Goal: Find specific page/section: Find specific page/section

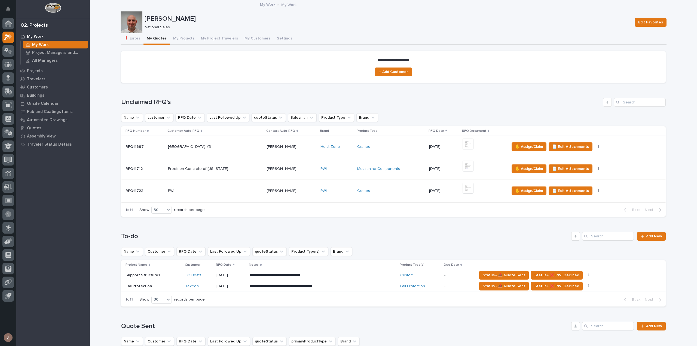
click at [469, 188] on img at bounding box center [468, 188] width 11 height 11
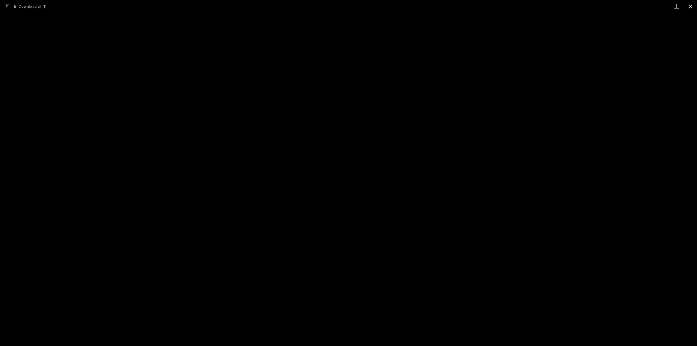
click at [688, 7] on button "Close gallery" at bounding box center [691, 6] width 14 height 13
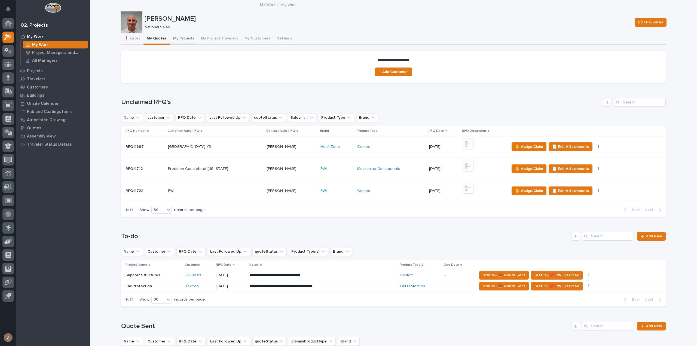
click at [178, 38] on button "My Projects" at bounding box center [184, 38] width 28 height 11
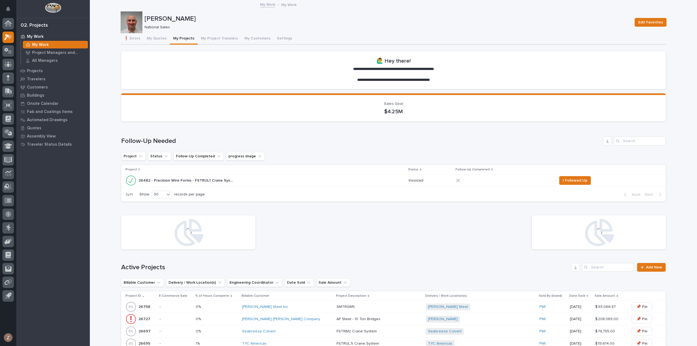
scroll to position [109, 0]
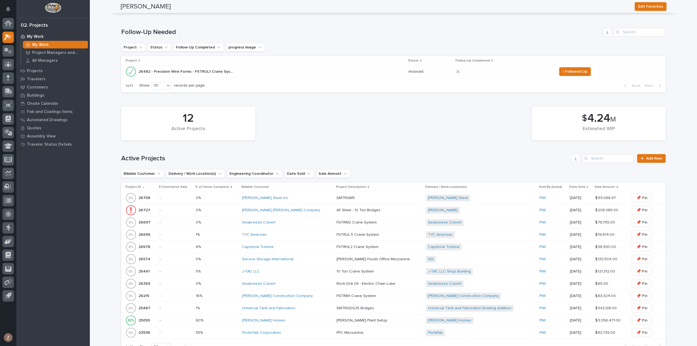
click at [310, 258] on div "Service Storage International" at bounding box center [287, 259] width 90 height 5
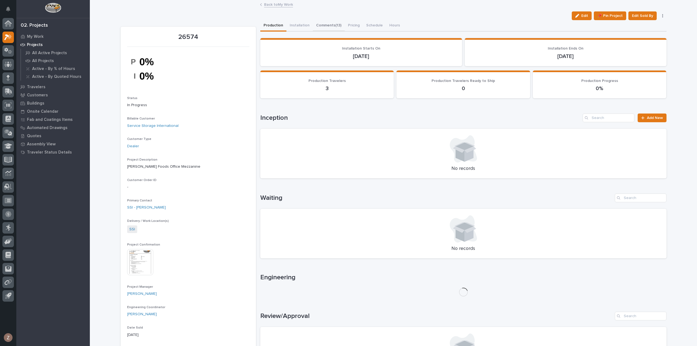
click at [320, 22] on button "Comments (13)" at bounding box center [329, 25] width 32 height 11
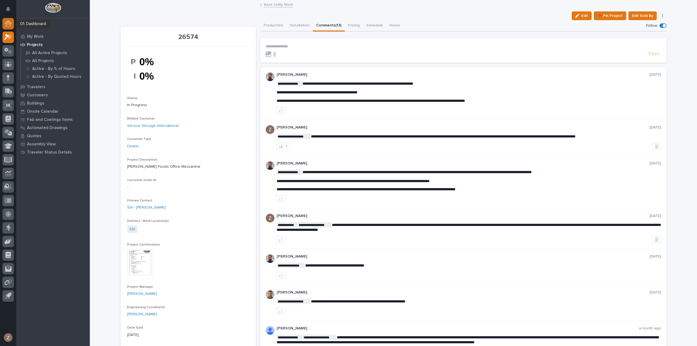
click at [11, 25] on icon at bounding box center [7, 23] width 5 height 5
